Goal: Task Accomplishment & Management: Use online tool/utility

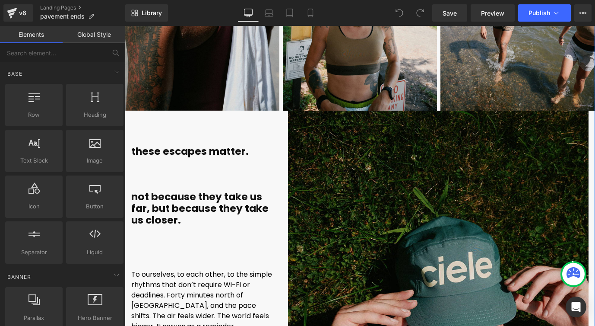
scroll to position [4652, 0]
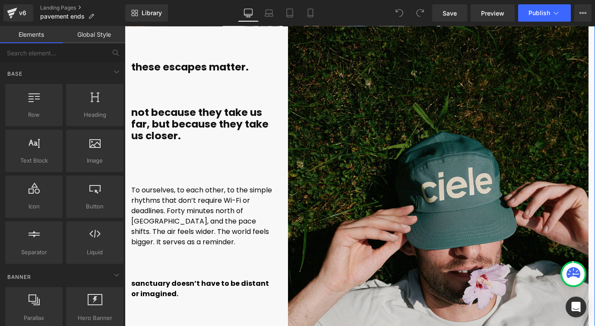
click at [207, 199] on font "To ourselves, to each other, to the simple rhythms that don’t require Wi-Fi or …" at bounding box center [201, 216] width 141 height 62
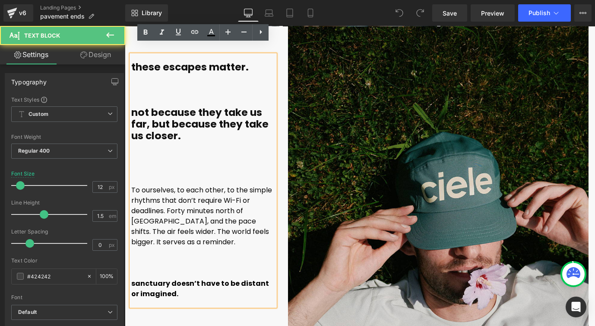
click at [208, 154] on p at bounding box center [203, 159] width 144 height 10
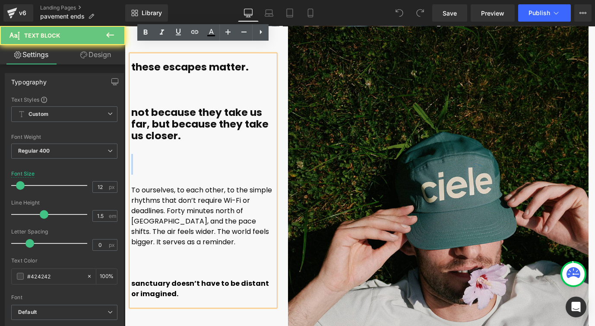
click at [208, 154] on p at bounding box center [203, 159] width 144 height 10
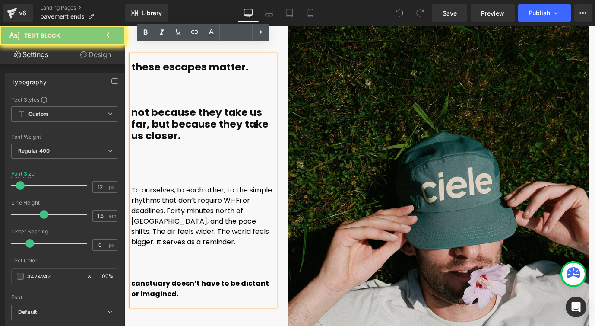
click at [199, 185] on font "To ourselves, to each other, to the simple rhythms that don’t require Wi-Fi or …" at bounding box center [201, 216] width 141 height 62
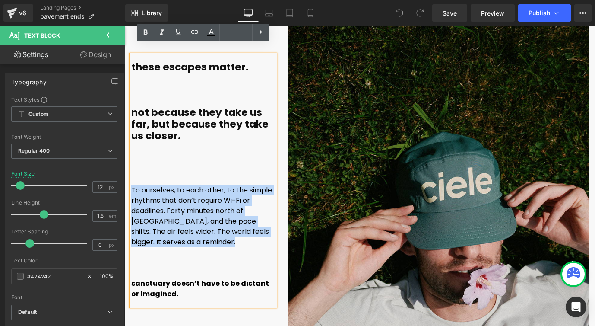
click at [199, 185] on font "To ourselves, to each other, to the simple rhythms that don’t require Wi-Fi or …" at bounding box center [201, 216] width 141 height 62
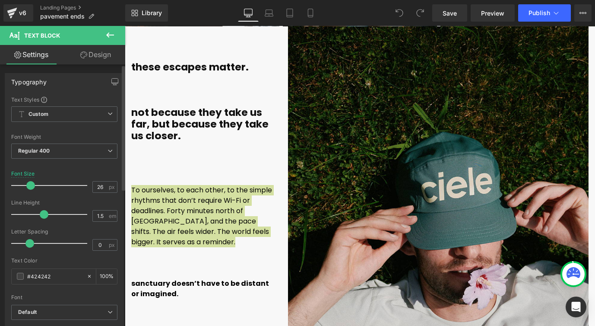
drag, startPoint x: 22, startPoint y: 185, endPoint x: 32, endPoint y: 185, distance: 9.9
click at [32, 185] on span at bounding box center [30, 185] width 9 height 9
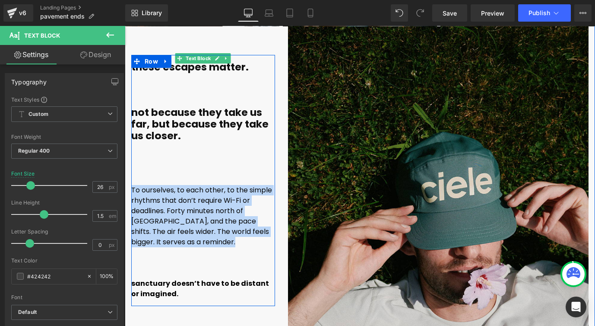
click at [222, 202] on font "To ourselves, to each other, to the simple rhythms that don’t require Wi-Fi or …" at bounding box center [201, 216] width 141 height 62
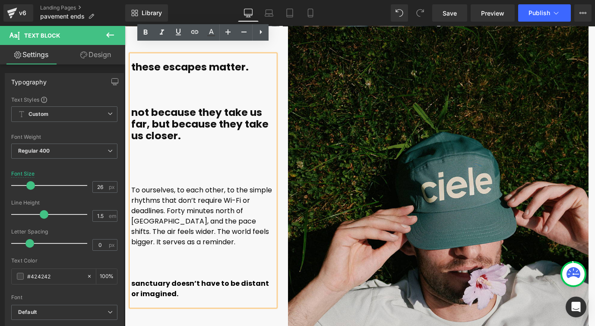
click at [197, 202] on font "To ourselves, to each other, to the simple rhythms that don’t require Wi-Fi or …" at bounding box center [201, 216] width 141 height 62
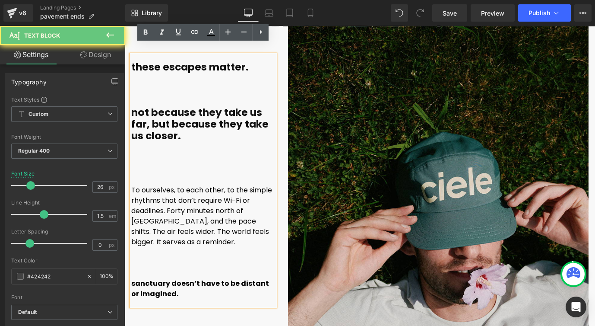
click at [197, 202] on font "To ourselves, to each other, to the simple rhythms that don’t require Wi-Fi or …" at bounding box center [201, 216] width 141 height 62
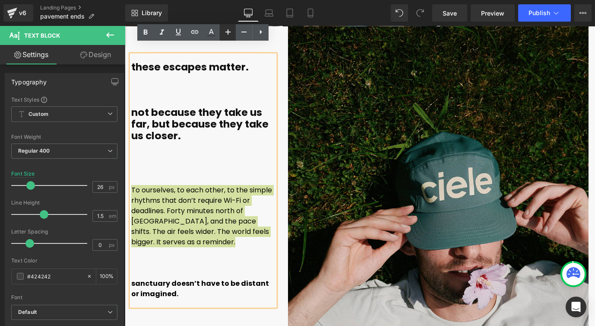
click at [224, 34] on icon at bounding box center [228, 32] width 10 height 10
click at [244, 33] on icon at bounding box center [244, 32] width 10 height 10
type input "22"
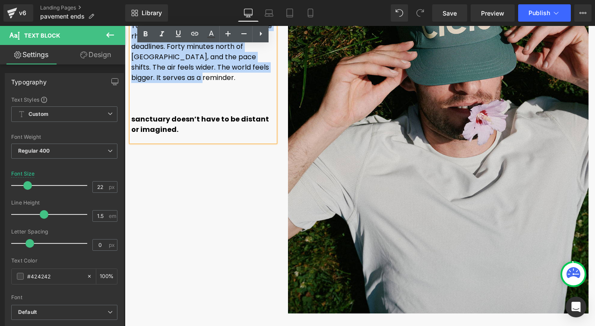
click at [195, 175] on div "these escapes matter. not because they take us far, but because they take us cl…" at bounding box center [360, 89] width 470 height 454
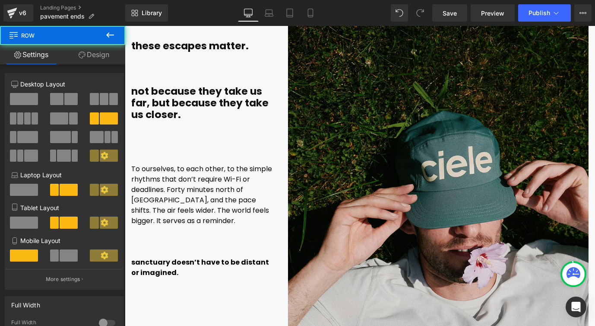
scroll to position [4661, 0]
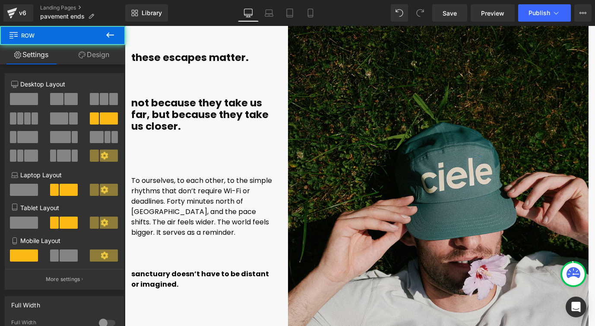
click at [189, 191] on font "To ourselves, to each other, to the simple rhythms that don’t require Wi-Fi or …" at bounding box center [201, 206] width 141 height 62
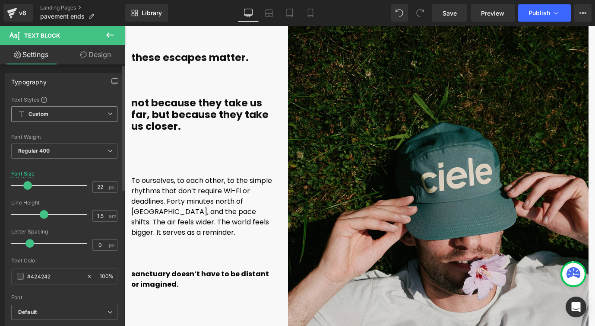
click at [83, 124] on div "Custom Setup Global Style Custom Setup Global Style" at bounding box center [64, 116] width 106 height 20
click at [86, 112] on span "Custom Setup Global Style" at bounding box center [64, 114] width 106 height 16
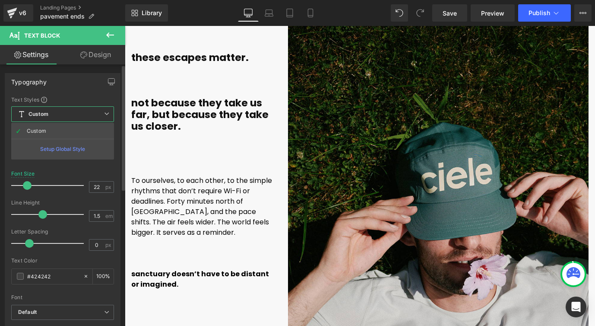
click at [96, 106] on span "Custom Setup Global Style" at bounding box center [62, 114] width 103 height 16
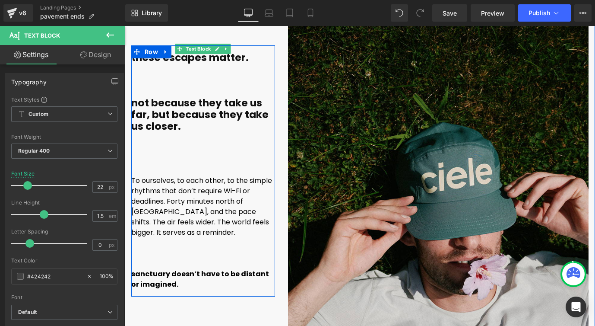
click at [165, 184] on p "To ourselves, to each other, to the simple rhythms that don’t require Wi-Fi or …" at bounding box center [203, 206] width 144 height 62
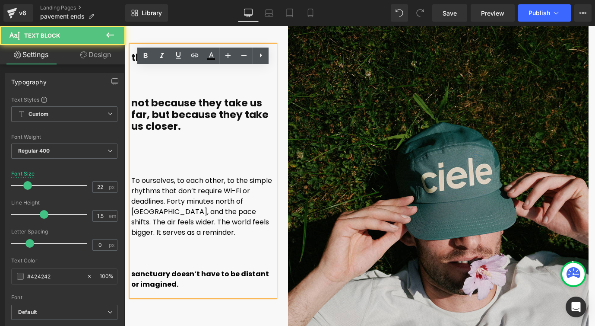
click at [165, 184] on p "To ourselves, to each other, to the simple rhythms that don’t require Wi-Fi or …" at bounding box center [203, 206] width 144 height 62
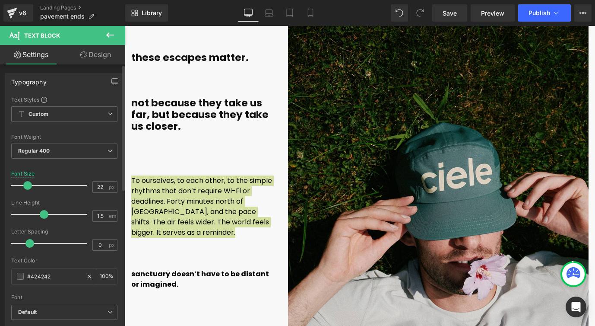
click at [47, 179] on div at bounding box center [52, 185] width 72 height 17
type input "29"
click at [32, 186] on div at bounding box center [52, 185] width 72 height 17
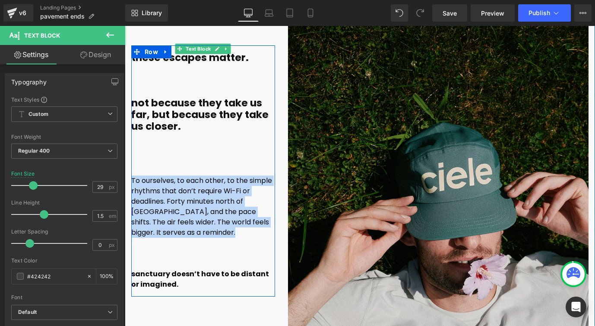
click at [191, 203] on font "To ourselves, to each other, to the simple rhythms that don’t require Wi-Fi or …" at bounding box center [201, 206] width 141 height 62
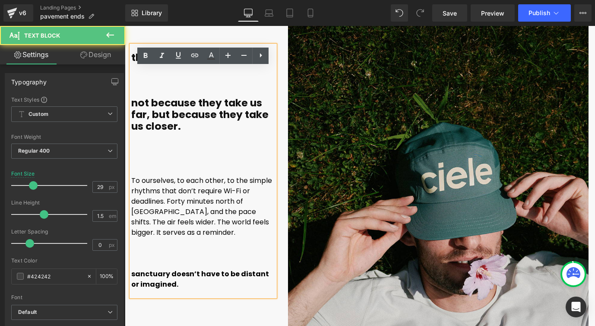
click at [172, 271] on p "sanctuary doesn’t have to be distant or imagined." at bounding box center [203, 279] width 144 height 21
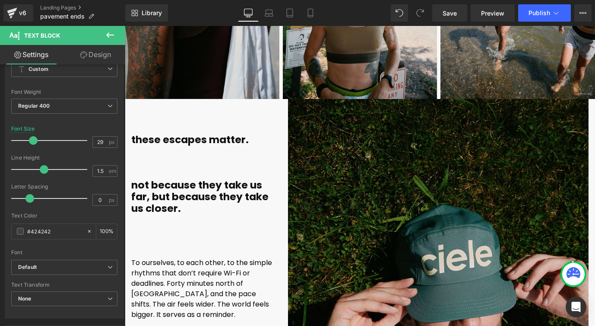
scroll to position [4613, 0]
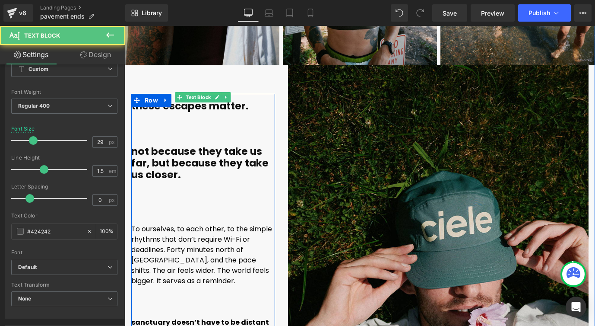
click at [165, 149] on b "not because they take us far, but because they take us closer." at bounding box center [199, 162] width 137 height 37
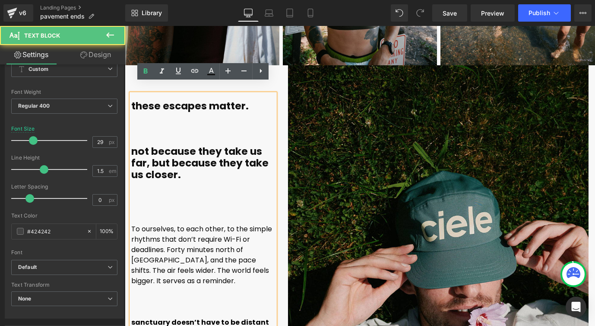
click at [166, 248] on font "To ourselves, to each other, to the simple rhythms that don’t require Wi-Fi or …" at bounding box center [201, 255] width 141 height 62
click at [163, 156] on b "not because they take us far, but because they take us closer." at bounding box center [199, 162] width 137 height 37
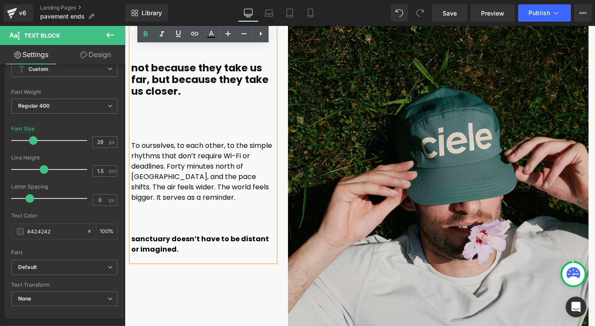
scroll to position [4670, 0]
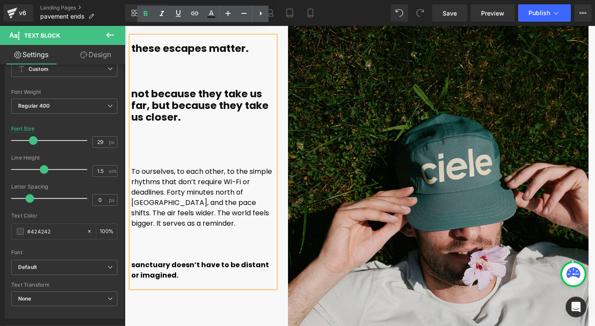
click at [151, 96] on b "not because they take us far, but because they take us closer." at bounding box center [199, 105] width 137 height 37
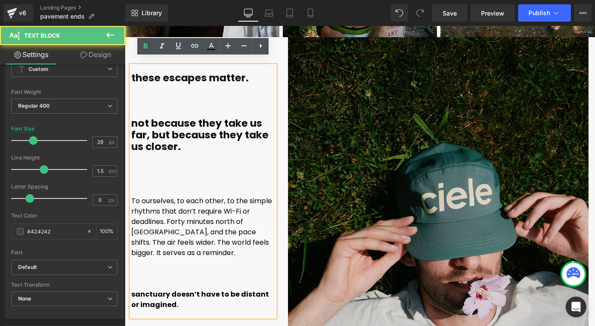
scroll to position [4636, 0]
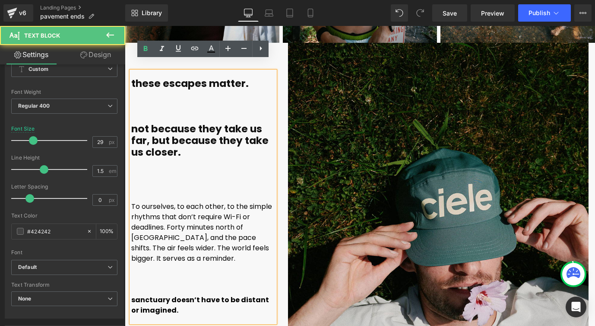
click at [165, 122] on b "not because they take us far, but because they take us closer." at bounding box center [199, 140] width 137 height 37
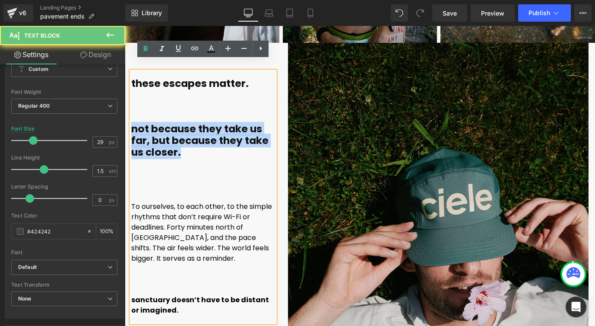
click at [165, 122] on b "not because they take us far, but because they take us closer." at bounding box center [199, 140] width 137 height 37
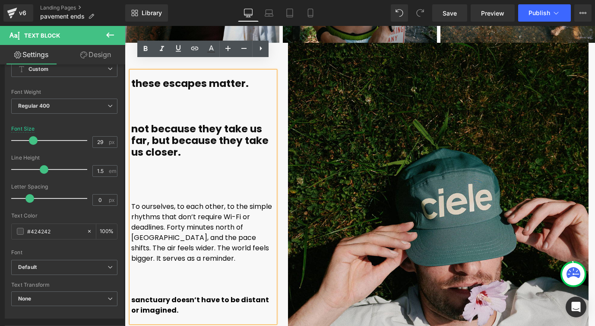
click at [170, 170] on p at bounding box center [203, 175] width 144 height 10
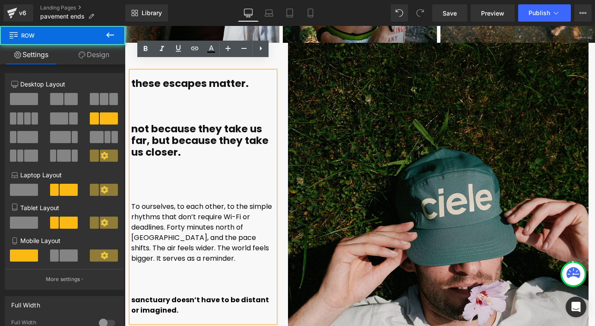
click at [284, 173] on div "Image" at bounding box center [438, 268] width 313 height 451
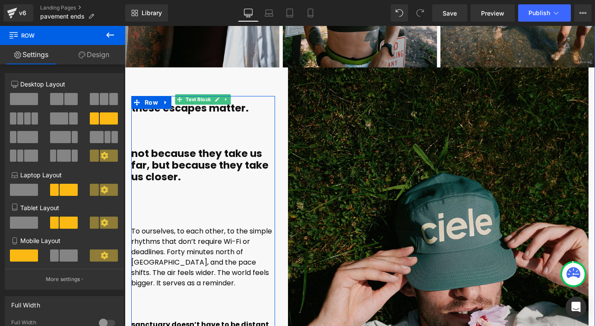
scroll to position [4609, 0]
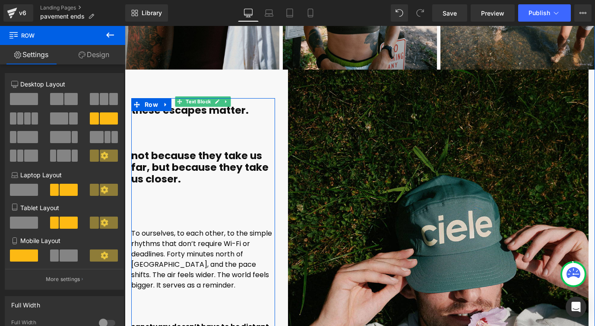
click at [205, 218] on p at bounding box center [203, 223] width 144 height 10
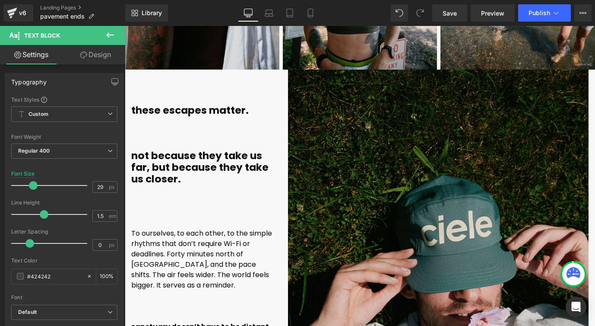
click at [95, 56] on link "Design" at bounding box center [95, 54] width 63 height 19
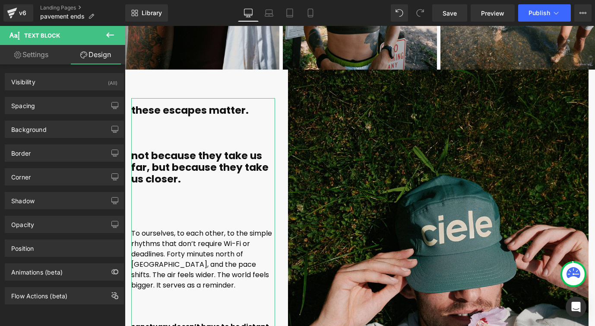
click at [30, 59] on link "Settings" at bounding box center [31, 54] width 63 height 19
type input "100"
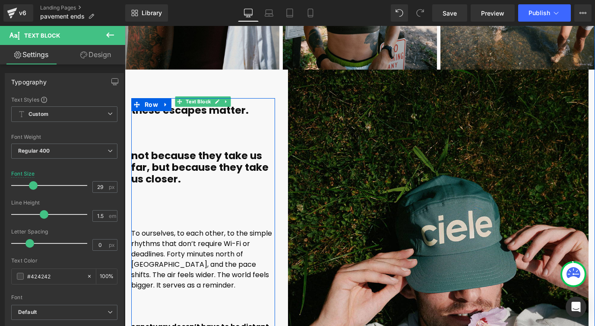
click at [172, 161] on b "not because they take us far, but because they take us closer." at bounding box center [199, 167] width 137 height 37
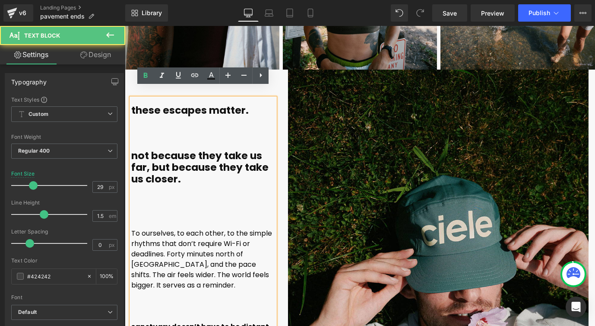
click at [149, 169] on b "not because they take us far, but because they take us closer." at bounding box center [199, 167] width 137 height 37
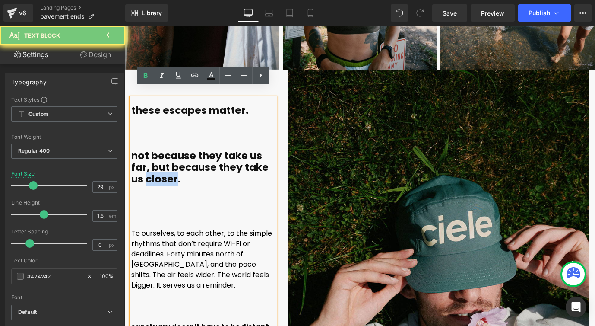
click at [149, 169] on b "not because they take us far, but because they take us closer." at bounding box center [199, 167] width 137 height 37
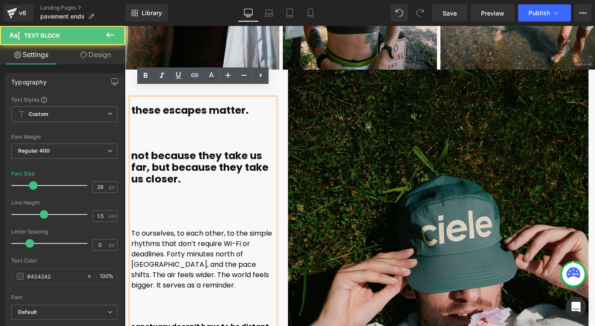
click at [157, 238] on font "To ourselves, to each other, to the simple rhythms that don’t require Wi-Fi or …" at bounding box center [201, 259] width 141 height 62
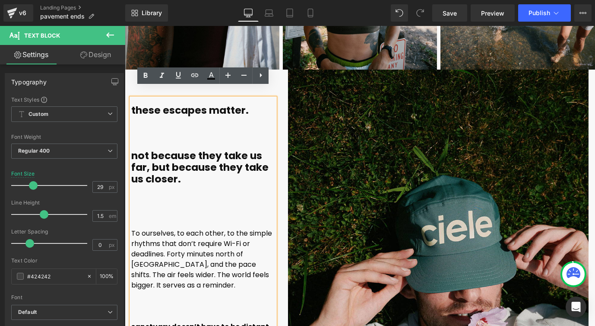
click at [158, 229] on font "To ourselves, to each other, to the simple rhythms that don’t require Wi-Fi or …" at bounding box center [201, 259] width 141 height 62
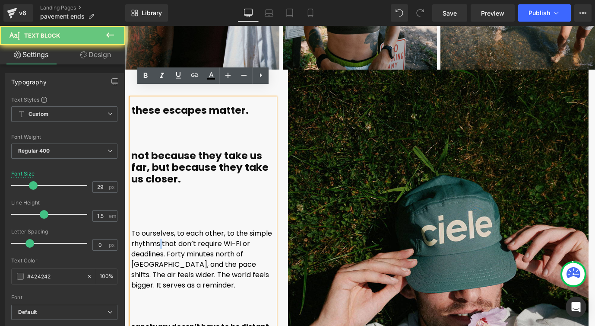
click at [158, 229] on font "To ourselves, to each other, to the simple rhythms that don’t require Wi-Fi or …" at bounding box center [201, 259] width 141 height 62
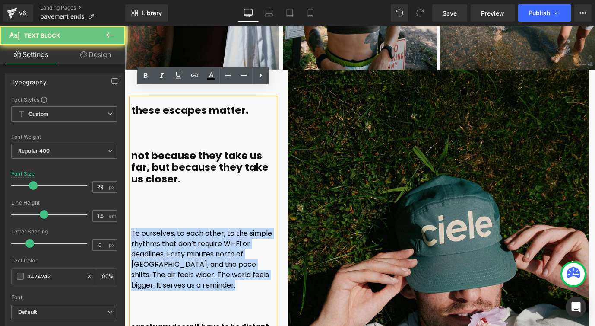
click at [158, 229] on font "To ourselves, to each other, to the simple rhythms that don’t require Wi-Fi or …" at bounding box center [201, 259] width 141 height 62
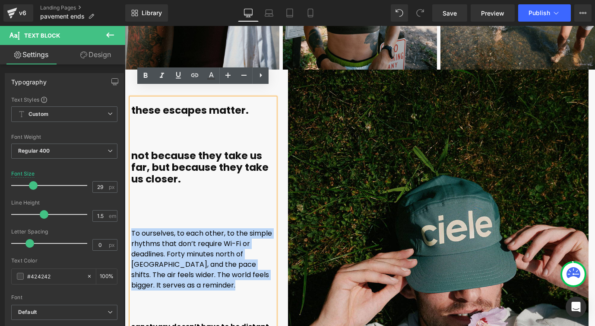
scroll to position [4715, 0]
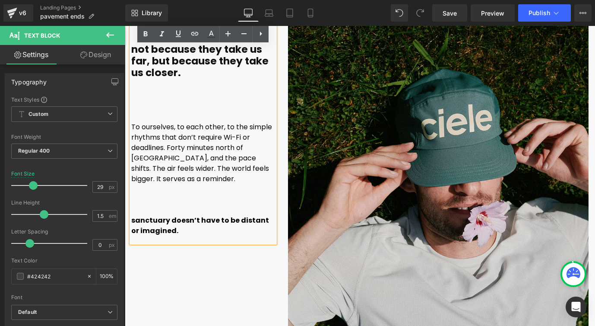
click at [142, 225] on div "these escapes matter. not because they take us far, but because they take us cl…" at bounding box center [203, 117] width 144 height 251
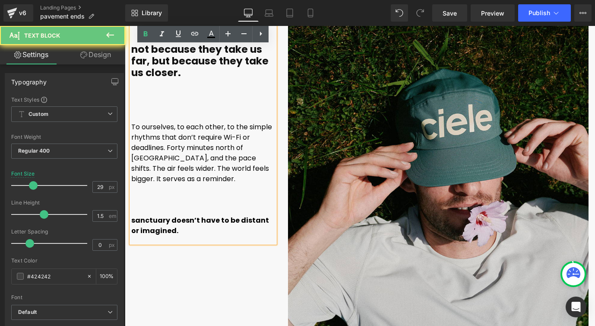
click at [142, 225] on div "these escapes matter. not because they take us far, but because they take us cl…" at bounding box center [203, 117] width 144 height 251
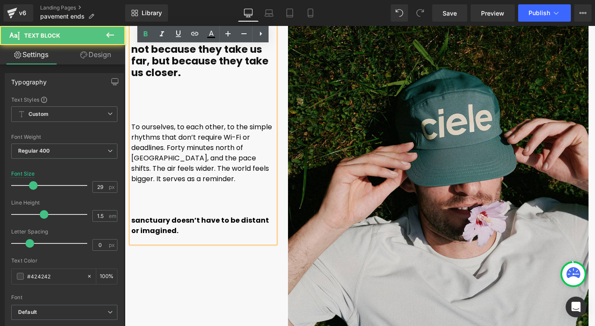
click at [158, 139] on font "To ourselves, to each other, to the simple rhythms that don’t require Wi-Fi or …" at bounding box center [201, 153] width 141 height 62
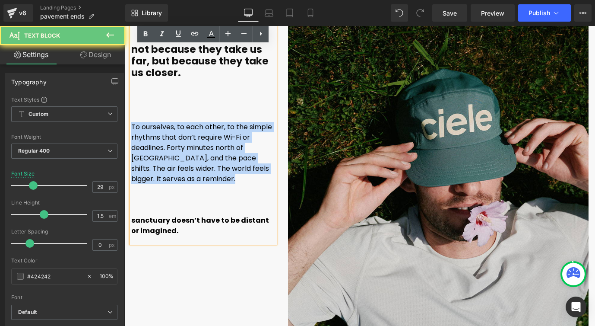
click at [158, 139] on font "To ourselves, to each other, to the simple rhythms that don’t require Wi-Fi or …" at bounding box center [201, 153] width 141 height 62
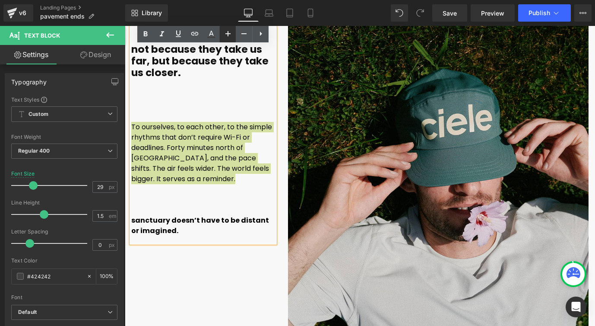
click at [230, 31] on icon at bounding box center [228, 33] width 10 height 10
click at [240, 32] on icon at bounding box center [244, 33] width 10 height 10
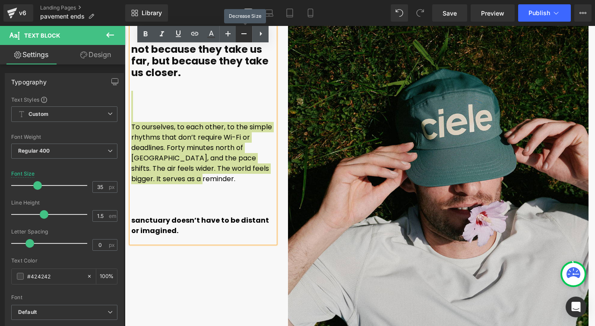
click at [241, 32] on icon at bounding box center [244, 33] width 10 height 10
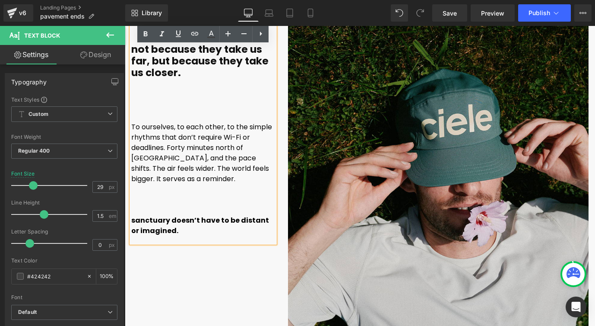
click at [152, 65] on b "not because they take us far, but because they take us closer." at bounding box center [199, 60] width 137 height 37
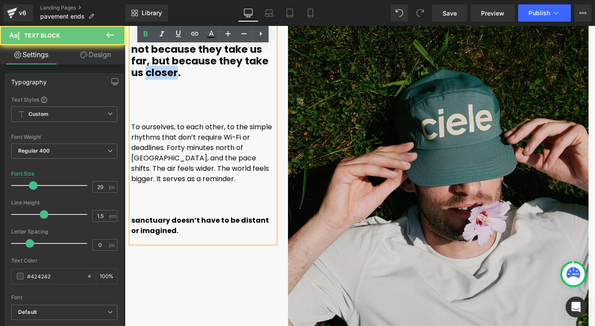
click at [152, 65] on b "not because they take us far, but because they take us closer." at bounding box center [199, 60] width 137 height 37
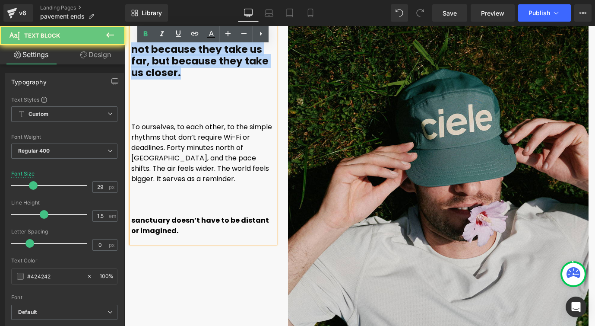
click at [152, 65] on b "not because they take us far, but because they take us closer." at bounding box center [199, 60] width 137 height 37
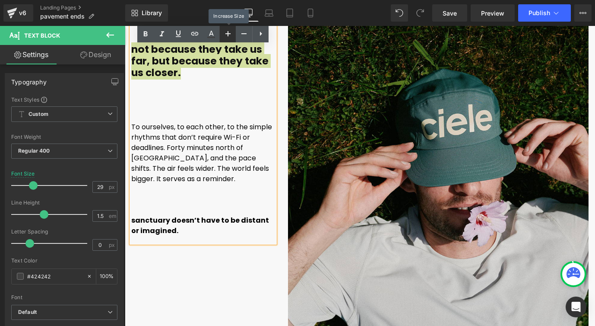
click at [225, 35] on icon at bounding box center [228, 33] width 10 height 10
click at [241, 36] on icon at bounding box center [244, 33] width 10 height 10
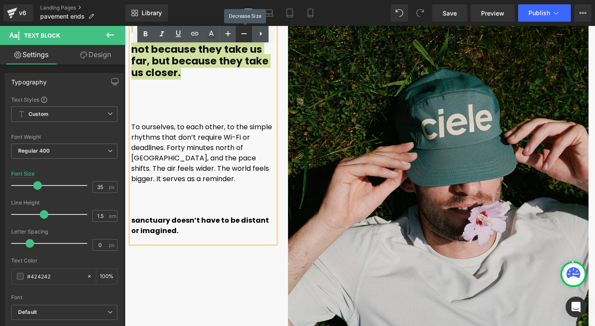
click at [241, 36] on icon at bounding box center [244, 33] width 10 height 10
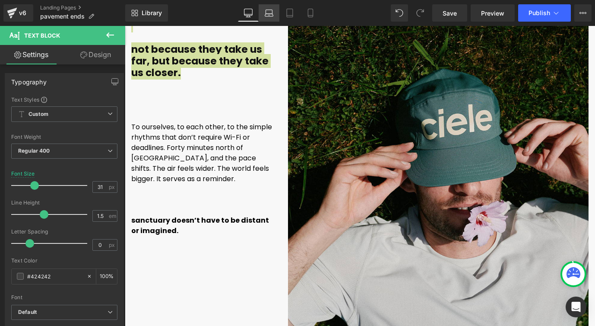
click at [265, 13] on icon at bounding box center [269, 13] width 9 height 9
type input "16"
type input "100"
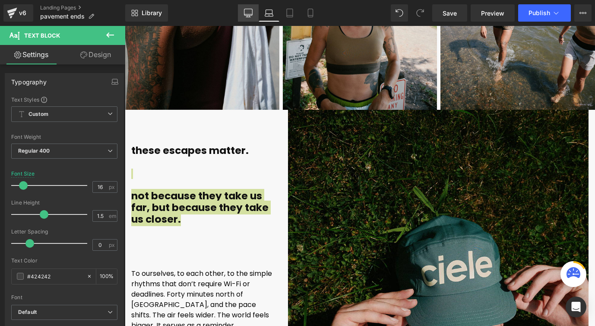
click at [247, 14] on icon at bounding box center [248, 14] width 8 height 0
type input "31"
type input "100"
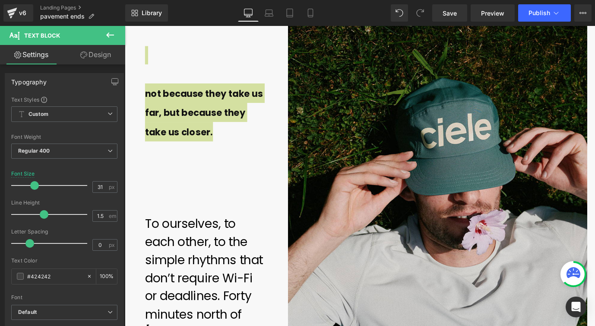
scroll to position [5189, 0]
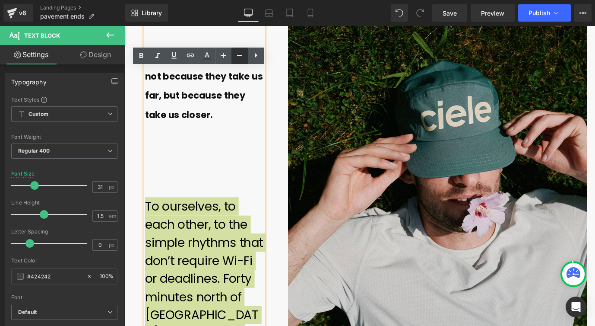
click at [237, 59] on icon at bounding box center [239, 55] width 10 height 10
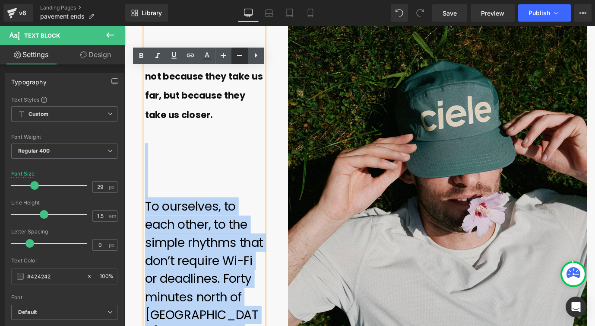
scroll to position [5184, 0]
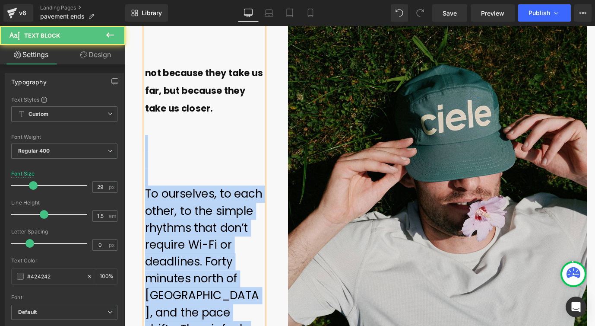
click at [249, 71] on b "not because they take us far, but because they take us closer." at bounding box center [212, 97] width 131 height 53
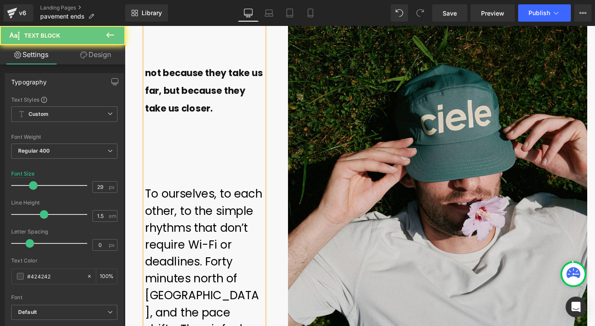
click at [214, 222] on font "To ourselves, to each other, to the simple rhythms that don’t require Wi-Fi or …" at bounding box center [212, 315] width 131 height 224
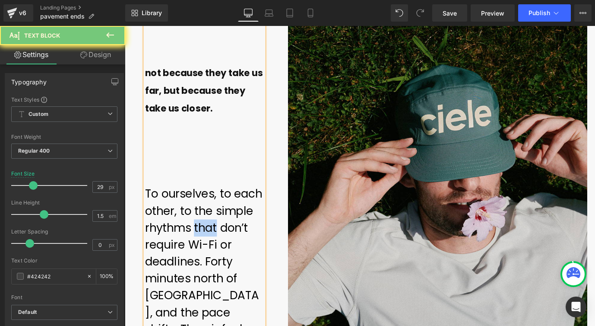
click at [213, 222] on font "To ourselves, to each other, to the simple rhythms that don’t require Wi-Fi or …" at bounding box center [212, 315] width 131 height 224
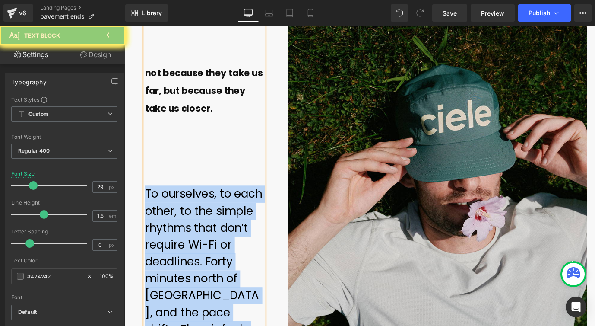
click at [213, 222] on font "To ourselves, to each other, to the simple rhythms that don’t require Wi-Fi or …" at bounding box center [212, 315] width 131 height 224
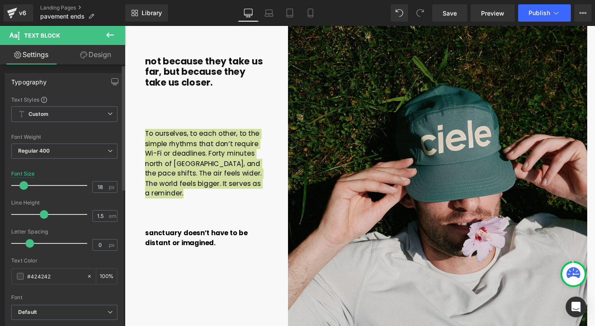
scroll to position [5163, 0]
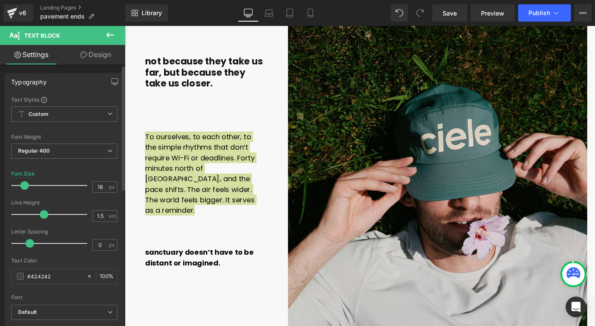
drag, startPoint x: 32, startPoint y: 184, endPoint x: 23, endPoint y: 183, distance: 8.2
click at [23, 183] on span at bounding box center [24, 185] width 9 height 9
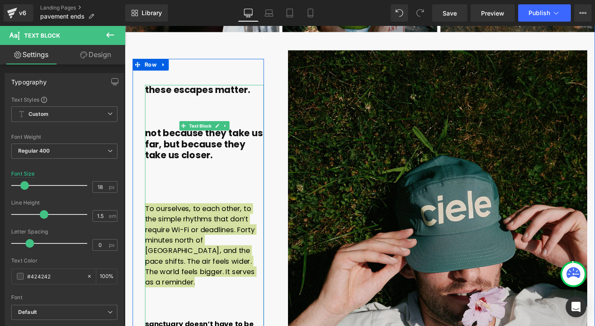
scroll to position [5067, 0]
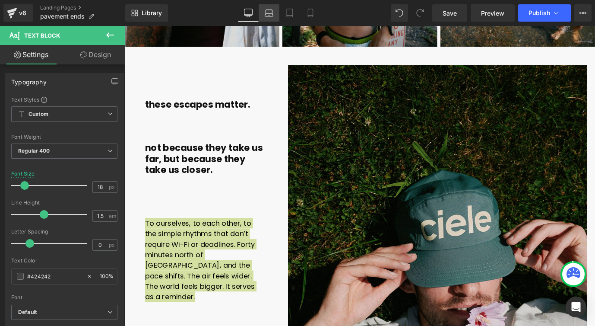
click at [273, 7] on link "Laptop" at bounding box center [269, 12] width 21 height 17
type input "16"
type input "100"
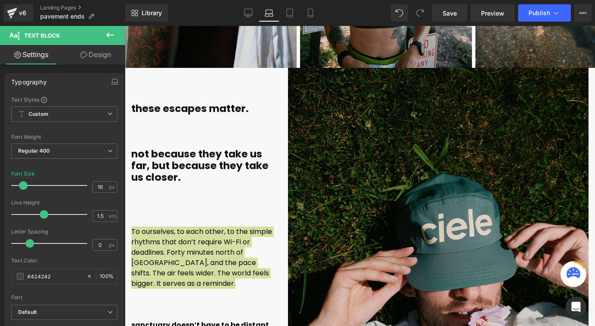
scroll to position [4637, 0]
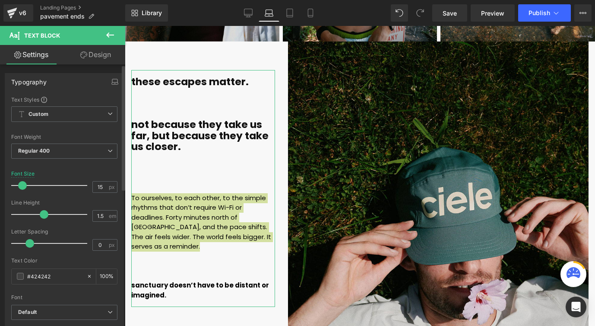
click at [22, 186] on span at bounding box center [22, 185] width 9 height 9
click at [255, 14] on link "Desktop" at bounding box center [248, 12] width 21 height 17
type input "18"
type input "100"
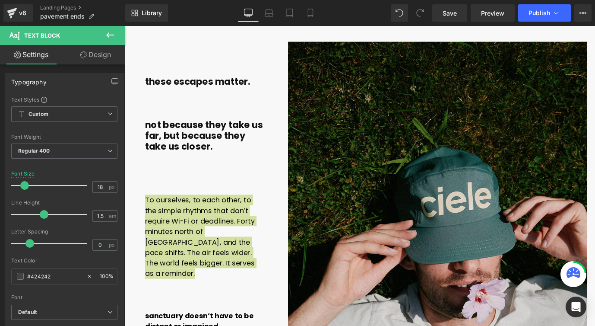
scroll to position [5093, 0]
click at [268, 22] on div "Library Desktop Desktop Laptop Tablet Mobile Save Preview Publish Scheduled Vie…" at bounding box center [360, 13] width 470 height 26
click at [275, 16] on link "Laptop" at bounding box center [269, 12] width 21 height 17
type input "15"
type input "100"
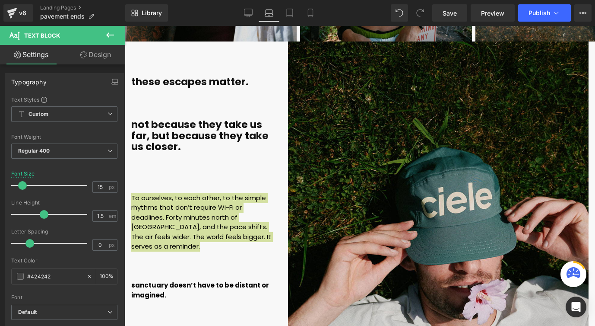
scroll to position [4637, 0]
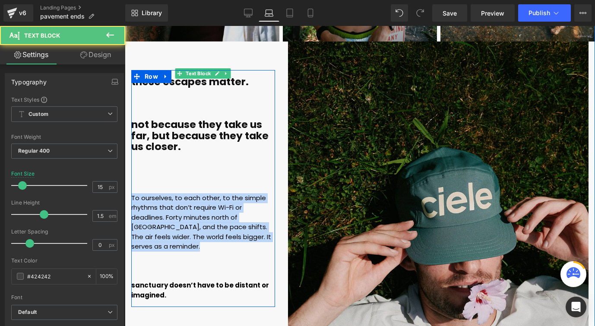
click at [168, 220] on font "To ourselves, to each other, to the simple rhythms that don’t require Wi-Fi or …" at bounding box center [201, 222] width 140 height 58
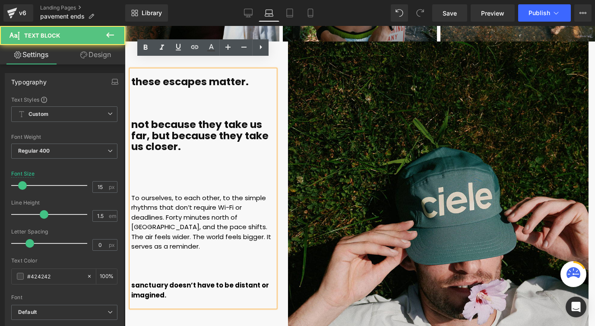
click at [153, 207] on font "To ourselves, to each other, to the simple rhythms that don’t require Wi-Fi or …" at bounding box center [201, 222] width 140 height 58
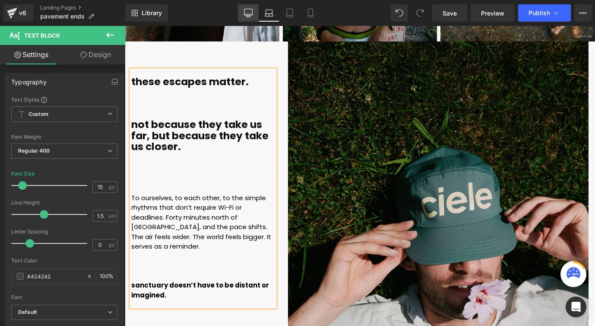
click at [247, 13] on icon at bounding box center [248, 13] width 9 height 9
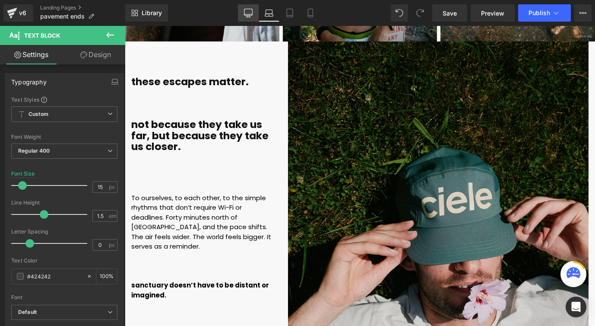
type input "18"
type input "100"
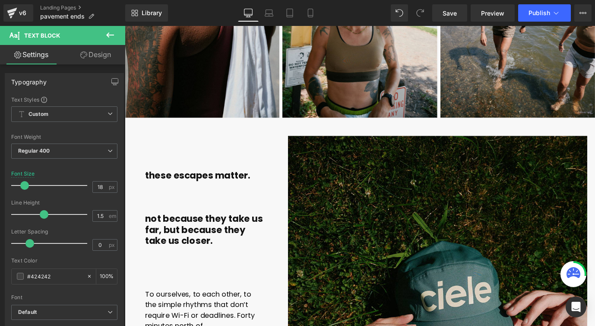
scroll to position [5093, 0]
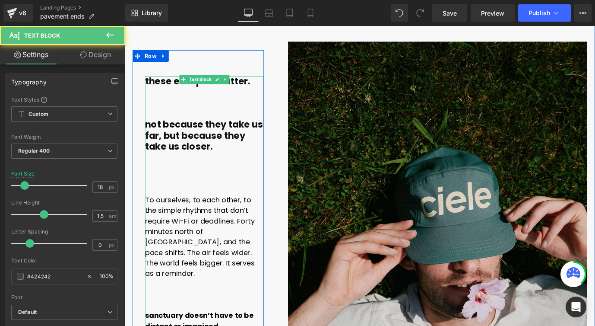
click at [176, 218] on font "To ourselves, to each other, to the simple rhythms that don’t require Wi-Fi or …" at bounding box center [208, 260] width 122 height 92
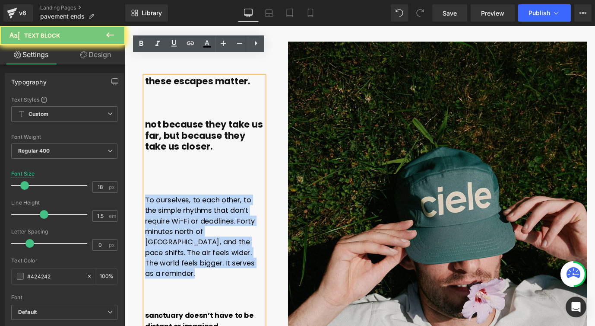
click at [176, 218] on font "To ourselves, to each other, to the simple rhythms that don’t require Wi-Fi or …" at bounding box center [208, 260] width 122 height 92
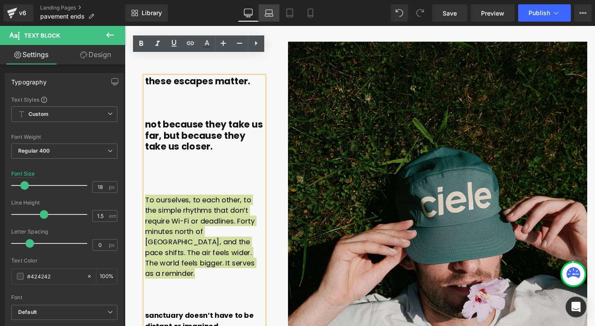
click at [270, 10] on icon at bounding box center [269, 13] width 9 height 9
type input "15"
type input "100"
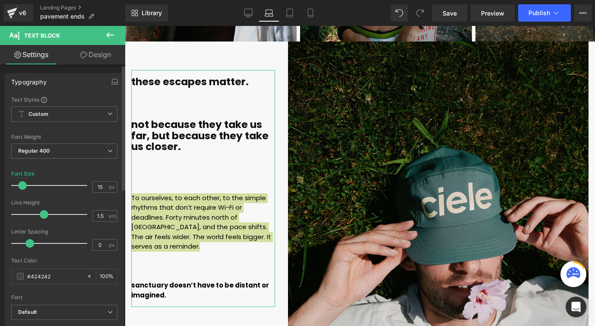
scroll to position [4637, 0]
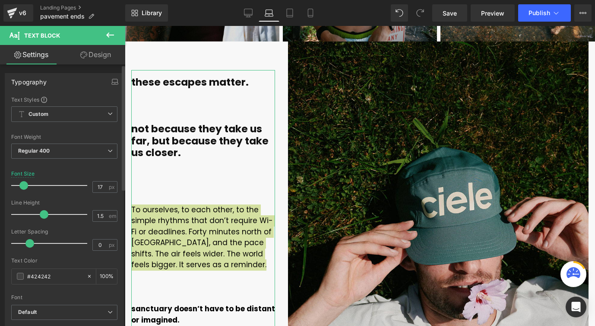
type input "16"
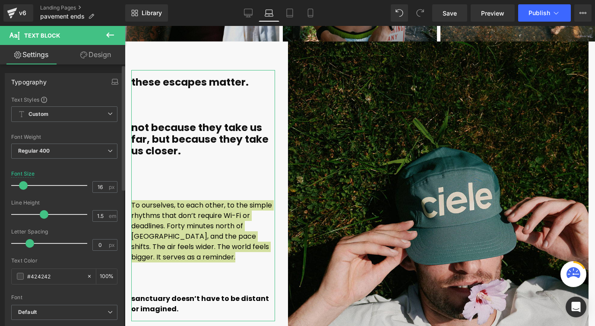
click at [21, 187] on span at bounding box center [23, 185] width 9 height 9
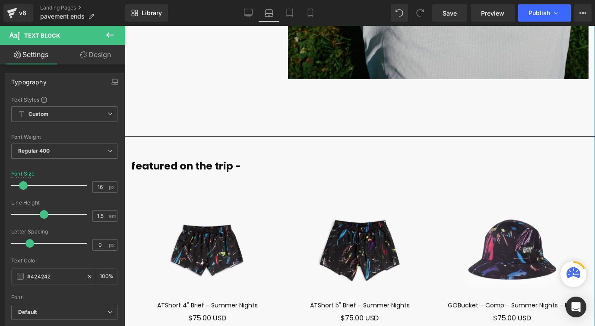
scroll to position [5165, 0]
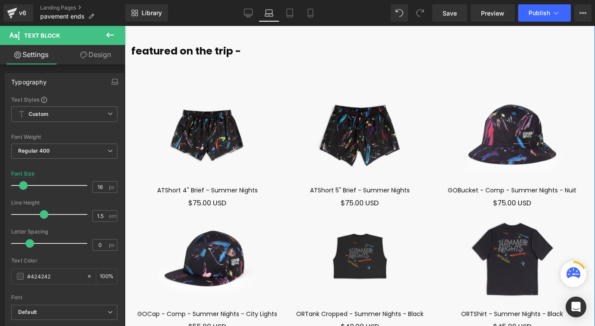
click at [314, 187] on link "ATShort 5" Brief - Summer Nights" at bounding box center [360, 190] width 100 height 7
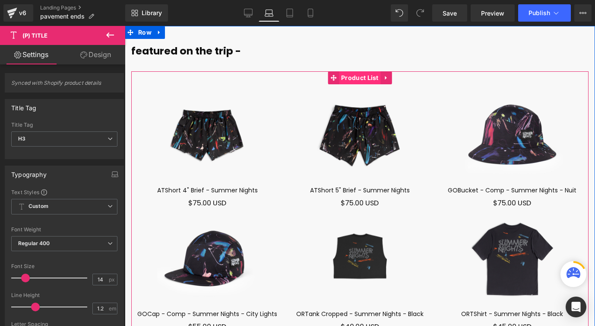
click at [366, 71] on link "Product List" at bounding box center [354, 77] width 53 height 13
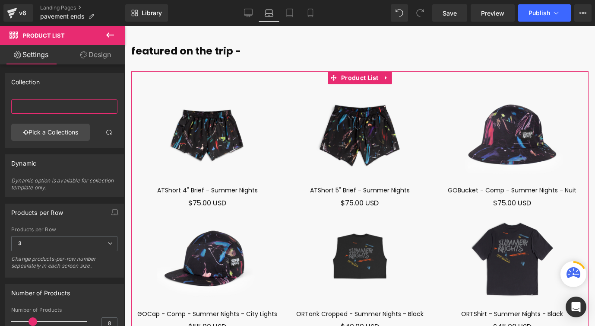
click at [50, 110] on input "text" at bounding box center [64, 106] width 106 height 14
click at [44, 130] on link "Pick a Collections" at bounding box center [50, 131] width 79 height 17
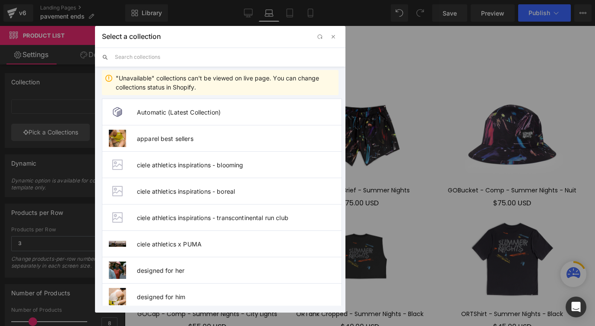
click at [140, 58] on input "text" at bounding box center [227, 56] width 224 height 19
paste input "[URL][DOMAIN_NAME]"
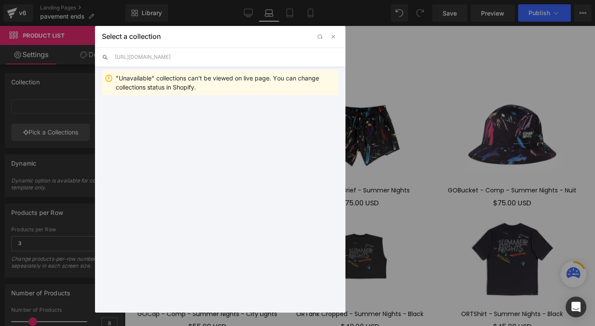
click at [174, 63] on input "[URL][DOMAIN_NAME]" at bounding box center [227, 56] width 224 height 19
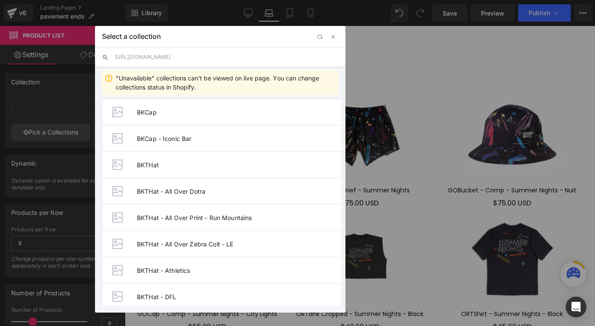
drag, startPoint x: 206, startPoint y: 56, endPoint x: 34, endPoint y: 61, distance: 171.5
click at [34, 61] on div "Select a collection Back to Library Insert [URL][DOMAIN_NAME] "Unavailable" col…" at bounding box center [297, 163] width 595 height 326
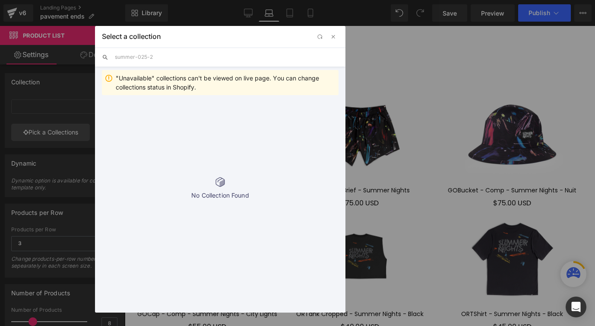
click at [152, 54] on input "summer-025-2" at bounding box center [227, 56] width 224 height 19
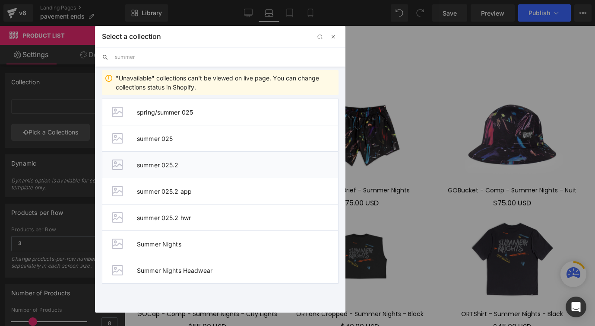
type input "summer"
click at [174, 161] on span "summer 025.2" at bounding box center [237, 164] width 201 height 7
type input "summer 025.2"
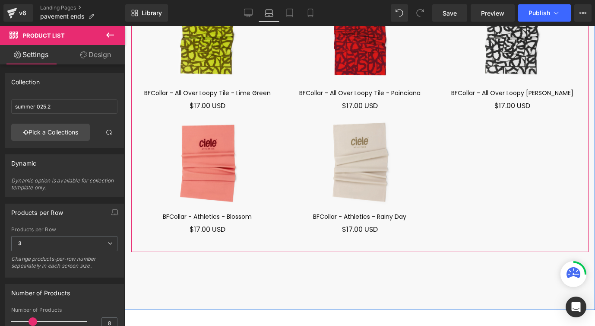
scroll to position [5433, 0]
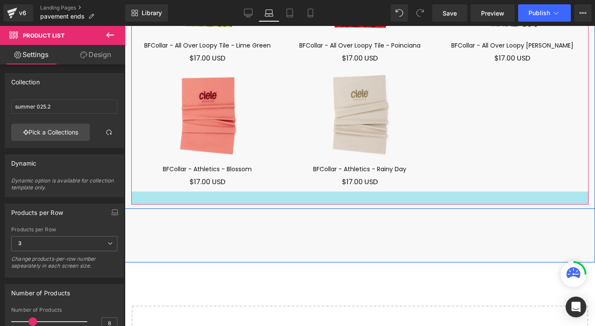
click at [280, 143] on img at bounding box center [207, 113] width 152 height 101
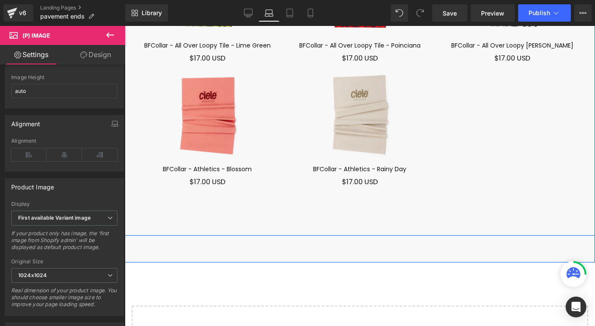
scroll to position [4975, 0]
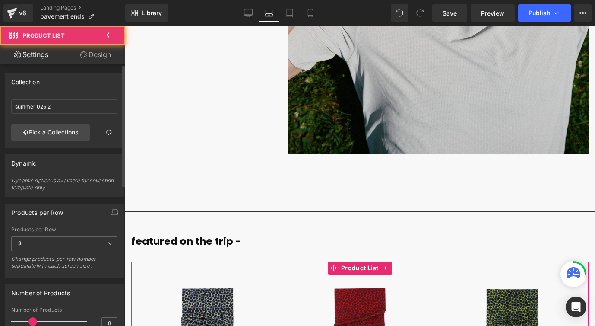
scroll to position [133, 0]
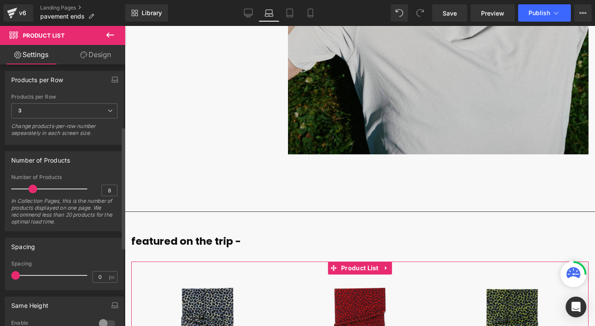
type input "17"
click at [53, 188] on div at bounding box center [52, 188] width 72 height 17
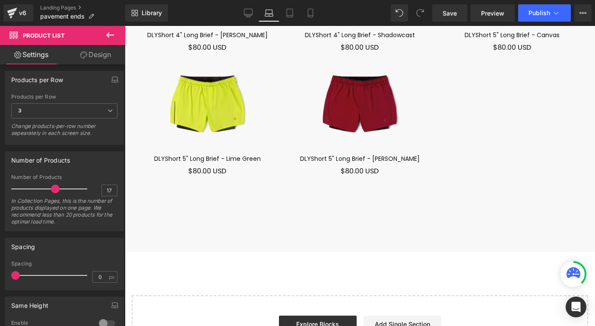
scroll to position [5507, 0]
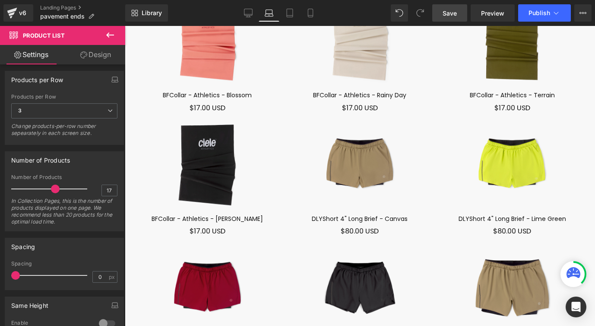
click at [451, 18] on link "Save" at bounding box center [449, 12] width 35 height 17
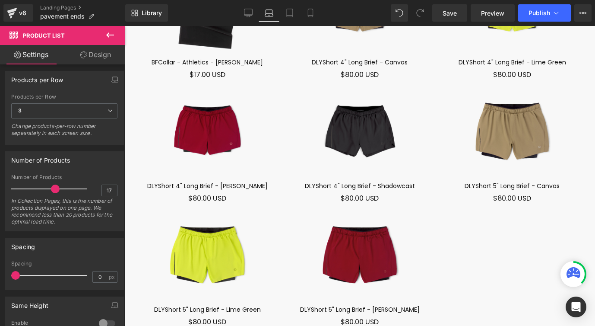
scroll to position [5613, 0]
